Goal: Information Seeking & Learning: Learn about a topic

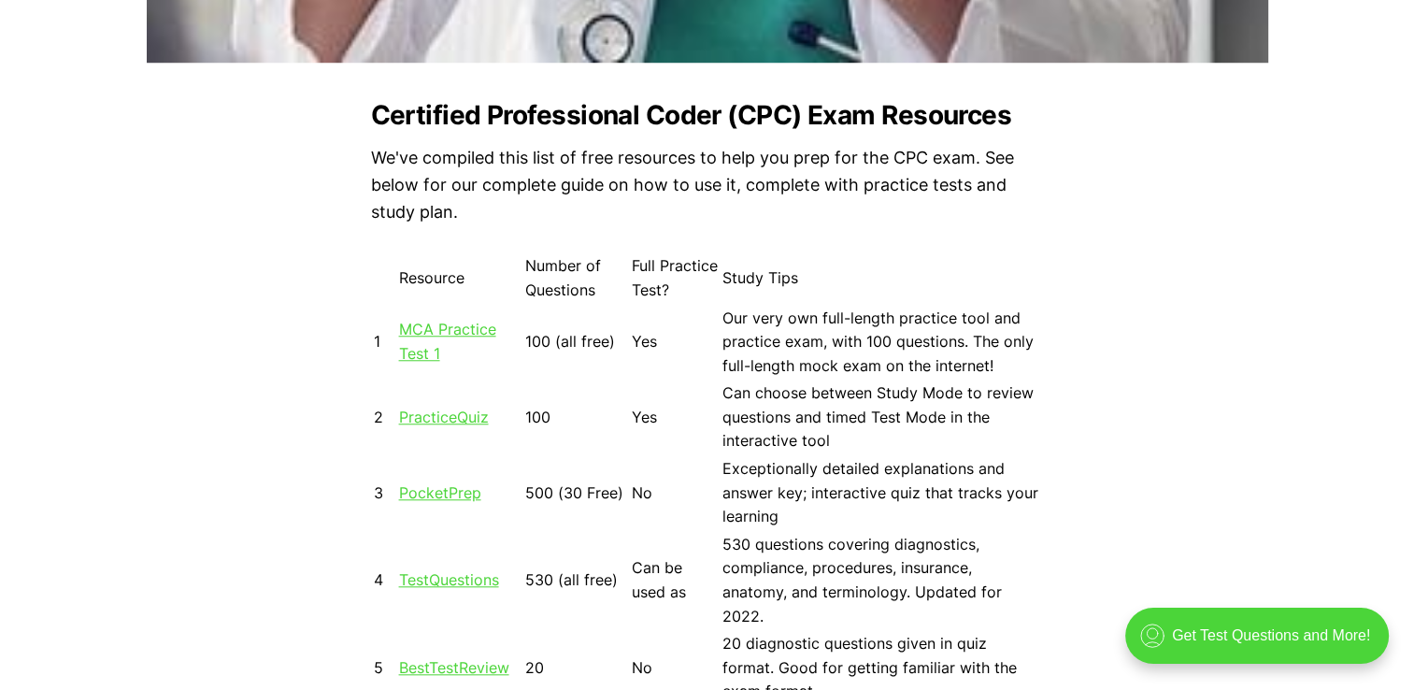
scroll to position [1682, 0]
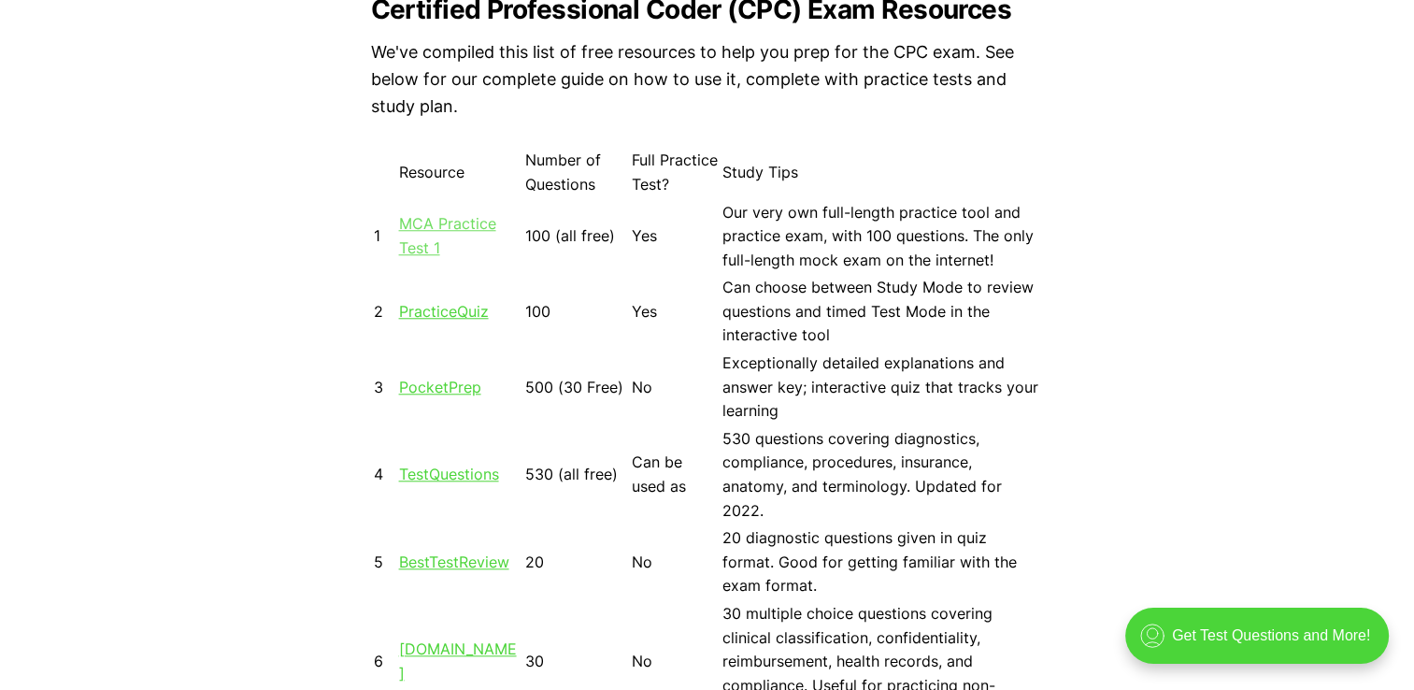
click at [420, 224] on link "MCA Practice Test 1" at bounding box center [447, 235] width 97 height 43
click at [445, 224] on link "MCA Practice Test 1" at bounding box center [447, 235] width 97 height 43
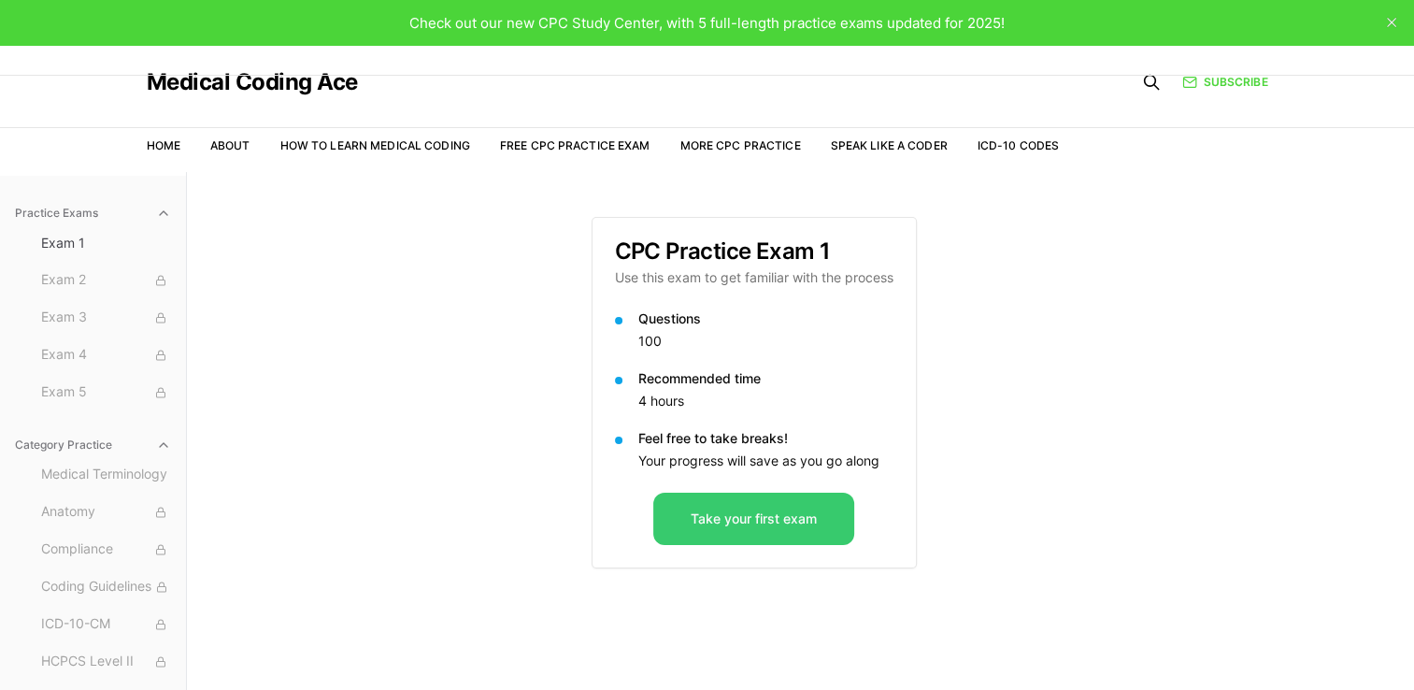
click at [800, 525] on button "Take your first exam" at bounding box center [753, 518] width 201 height 52
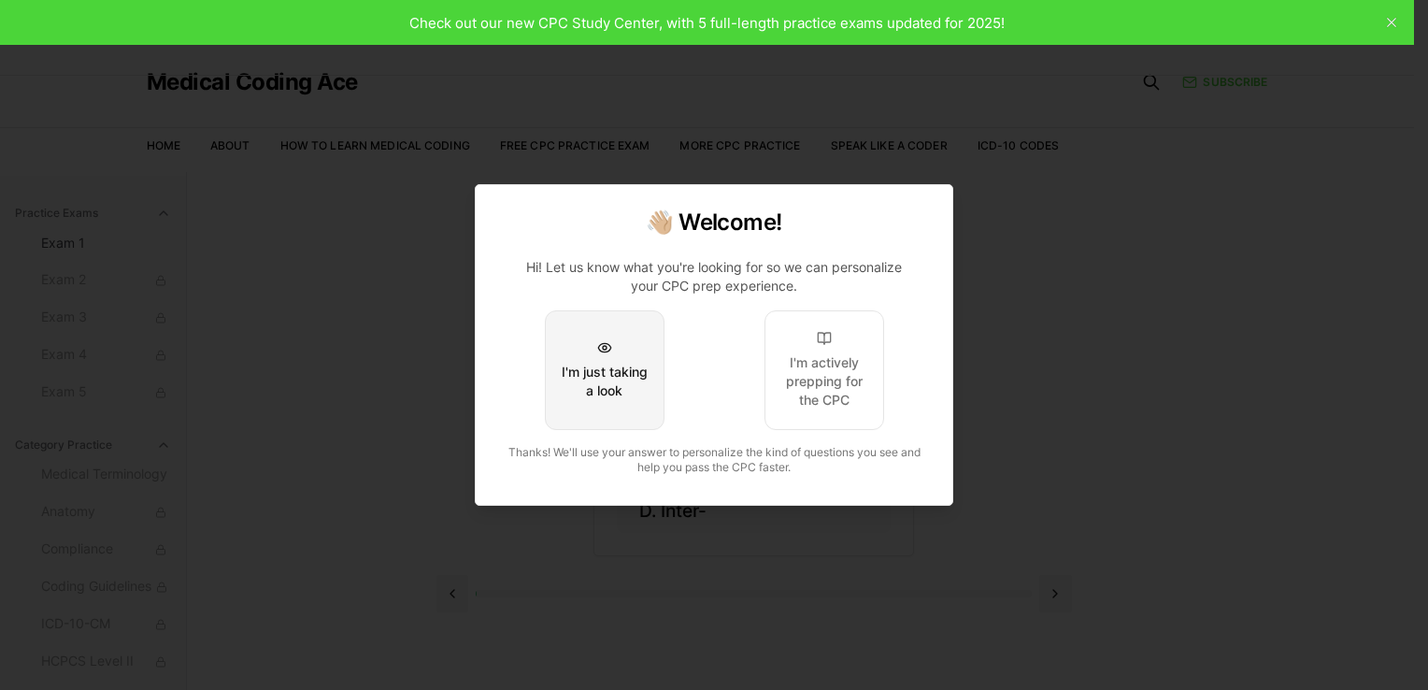
click at [587, 404] on button "I'm just taking a look" at bounding box center [605, 370] width 120 height 120
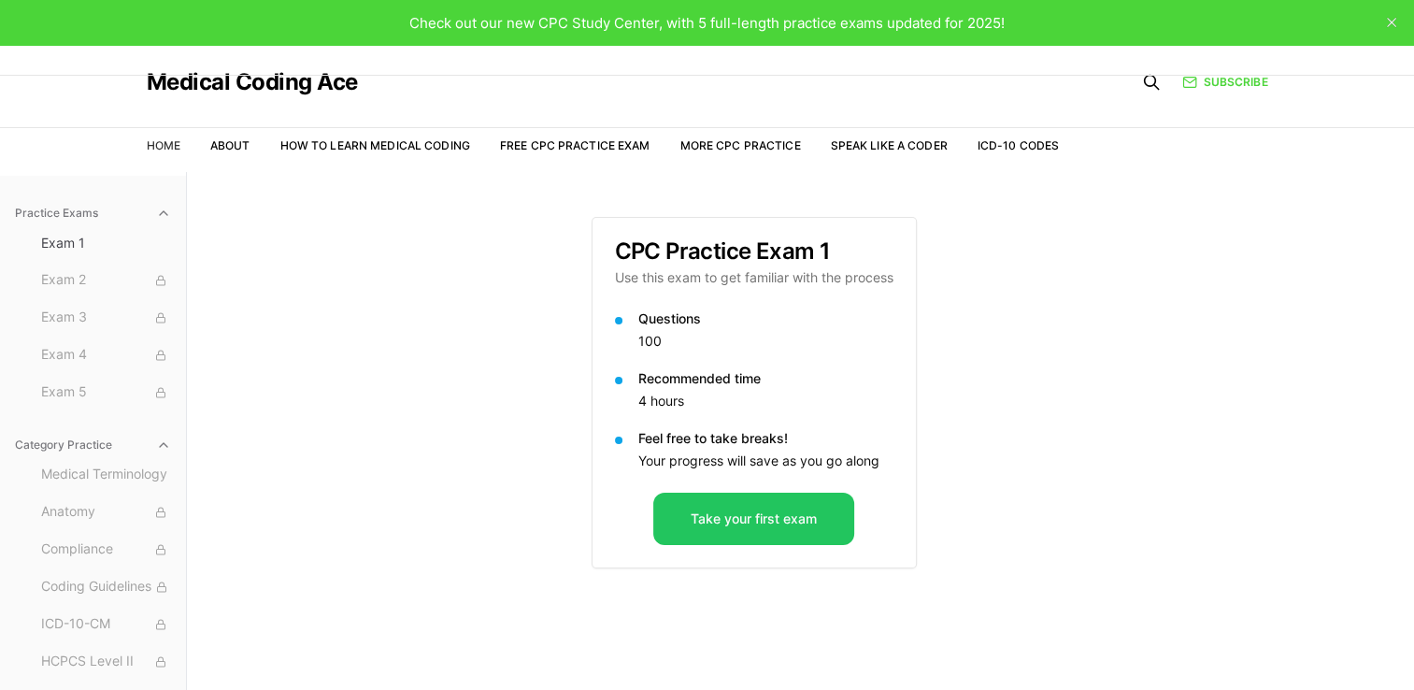
click at [150, 146] on link "Home" at bounding box center [164, 145] width 34 height 14
